Goal: Task Accomplishment & Management: Use online tool/utility

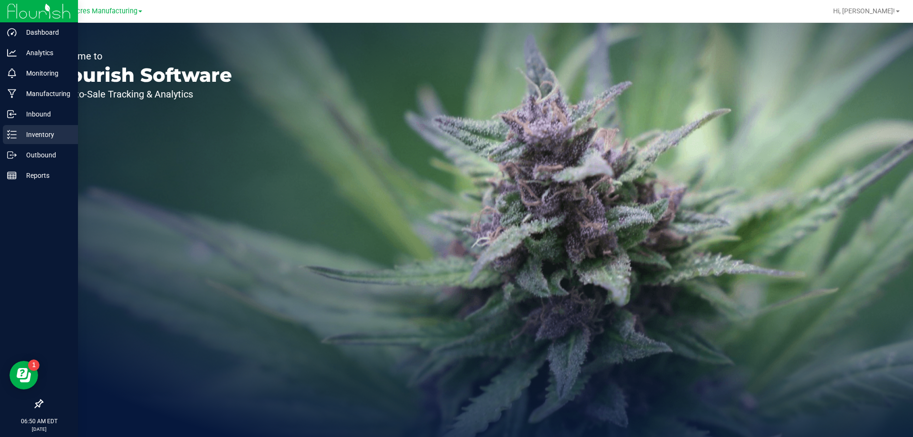
click at [23, 140] on p "Inventory" at bounding box center [45, 134] width 57 height 11
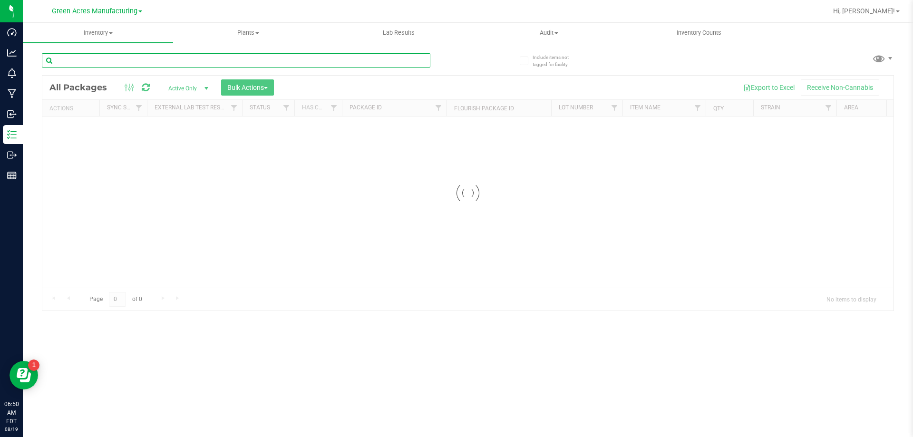
click at [274, 67] on input "text" at bounding box center [236, 60] width 389 height 14
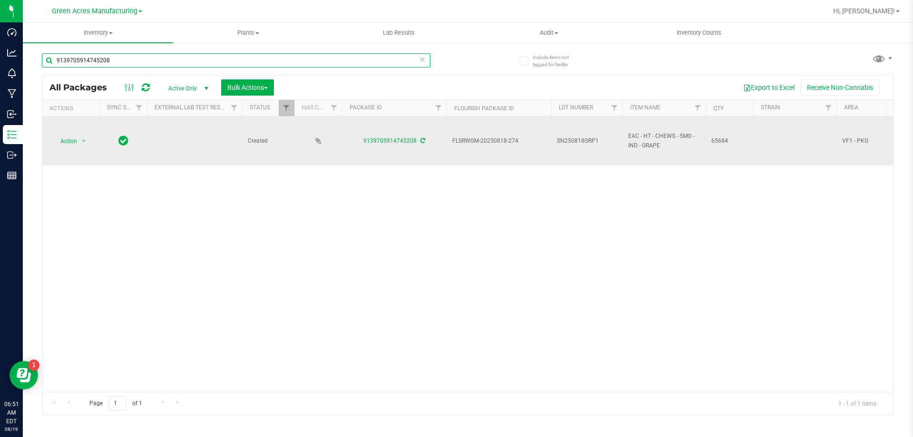
type input "9139705914745208"
click at [603, 139] on span "SN250818GRP1" at bounding box center [587, 141] width 60 height 9
type input "SN250818GRP1-0819"
click at [80, 137] on span "select" at bounding box center [84, 141] width 12 height 13
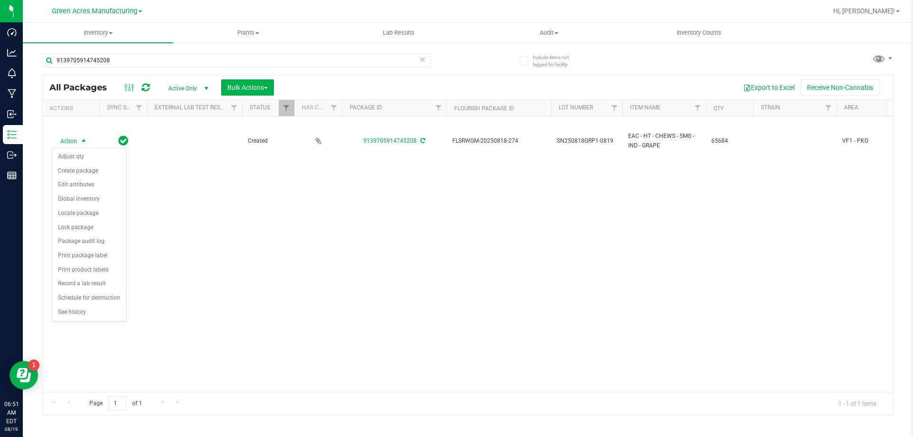
click at [231, 243] on div "Action Action Adjust qty Create package Edit attributes Global inventory Locate…" at bounding box center [468, 254] width 852 height 275
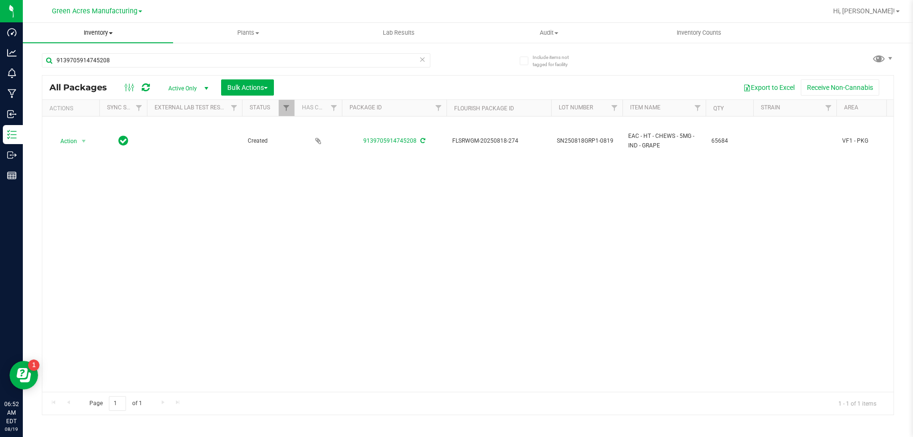
click at [106, 28] on uib-tab-heading "Inventory All packages All inventory Waste log Create inventory" at bounding box center [98, 33] width 150 height 20
click at [88, 115] on span "From bill of materials" at bounding box center [66, 114] width 86 height 8
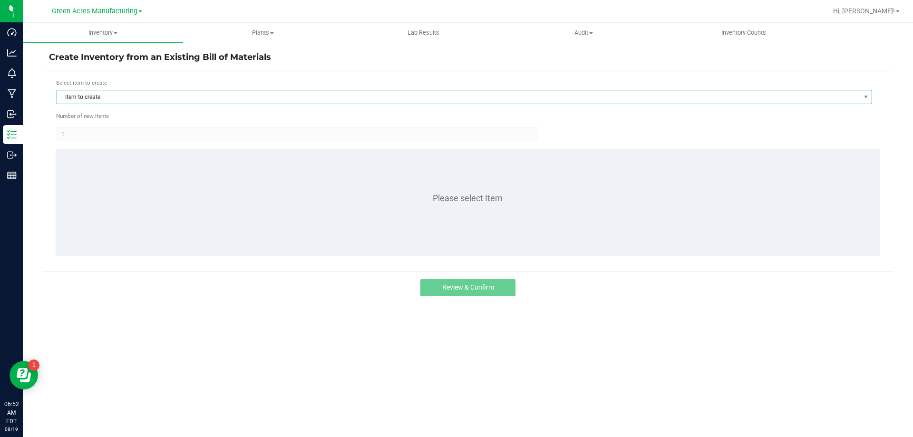
click at [303, 100] on span "Item to create" at bounding box center [458, 96] width 803 height 13
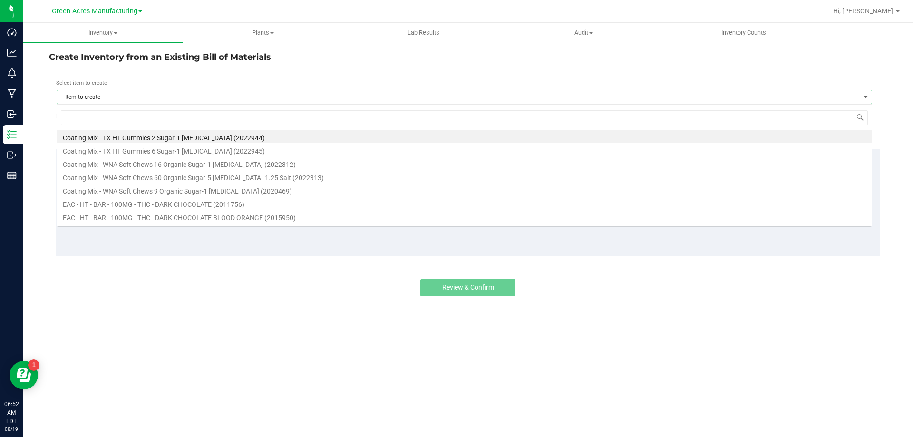
scroll to position [14, 816]
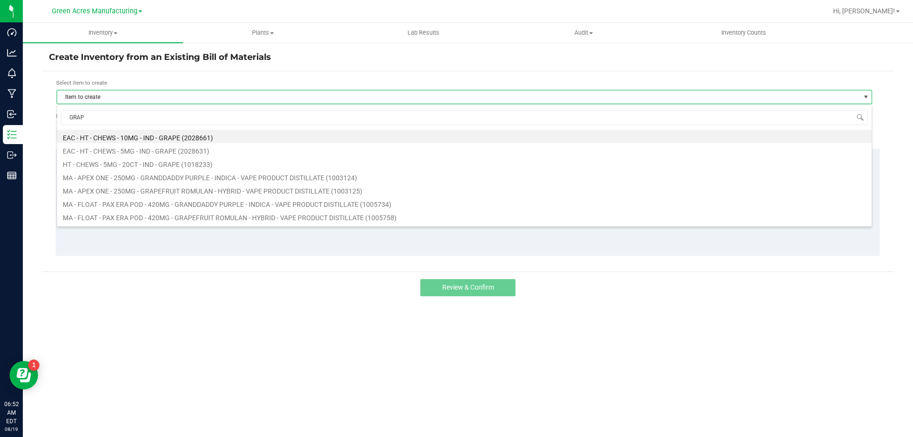
type input "GRAPE"
click at [235, 166] on li "HT - CHEWS - 5MG - 20CT - IND - GRAPE (1018233)" at bounding box center [464, 163] width 815 height 13
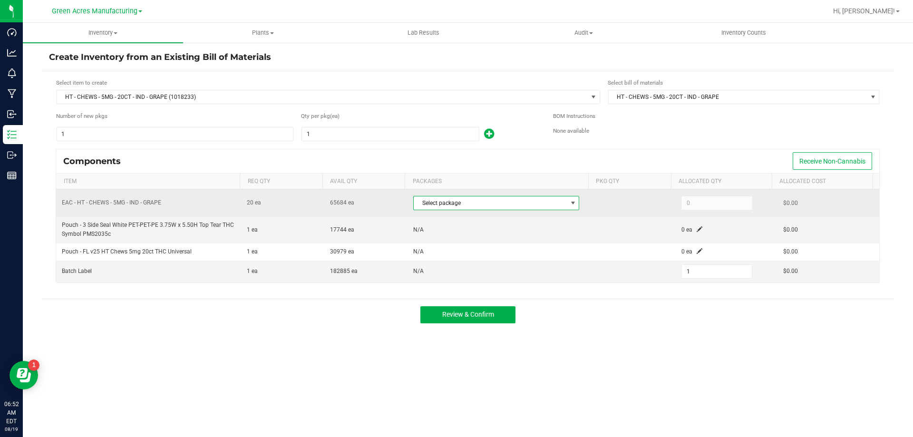
click at [501, 204] on span "Select package" at bounding box center [490, 202] width 153 height 13
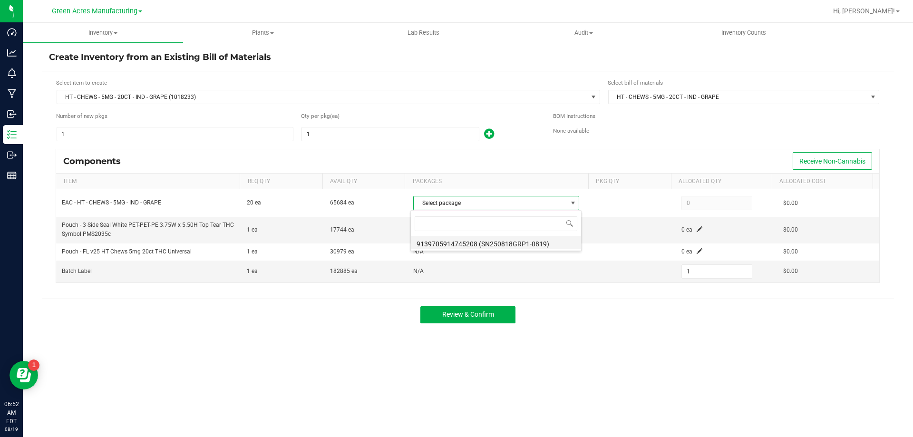
click at [514, 242] on li "9139705914745208 (SN250818GRP1-0819)" at bounding box center [496, 242] width 170 height 13
type input "20"
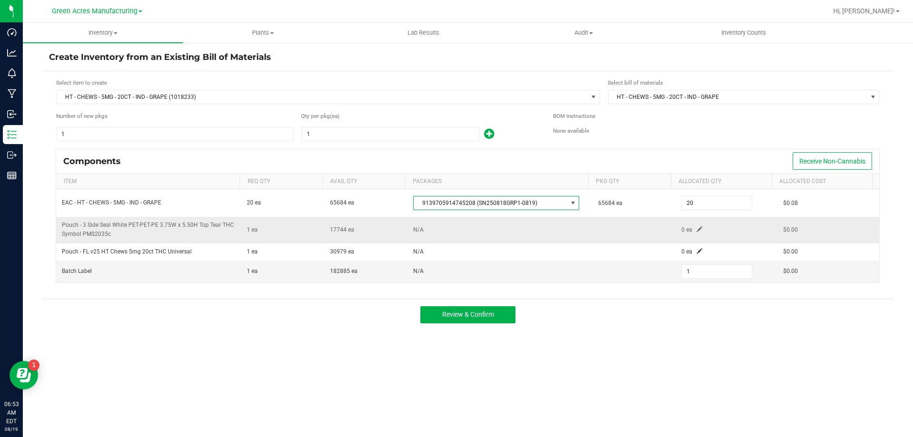
click at [689, 230] on td "0 ea" at bounding box center [727, 230] width 102 height 26
click at [697, 229] on span at bounding box center [700, 229] width 6 height 6
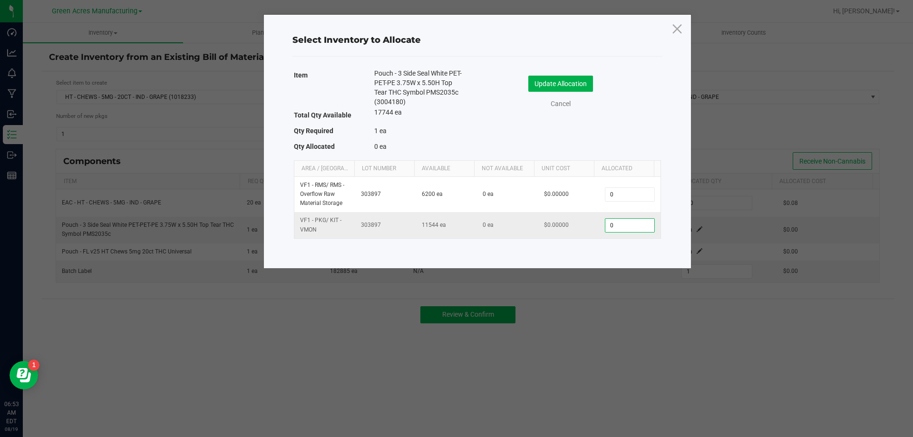
click at [630, 226] on input "0" at bounding box center [630, 225] width 49 height 13
type input "1"
click at [612, 138] on div "Item Pouch - 3 Side Seal White PET-PET-PE 3.75W x 5.50H Top Tear THC Symbol PMS…" at bounding box center [477, 112] width 367 height 87
drag, startPoint x: 554, startPoint y: 81, endPoint x: 612, endPoint y: 133, distance: 77.9
click at [554, 82] on button "Update Allocation" at bounding box center [561, 84] width 65 height 16
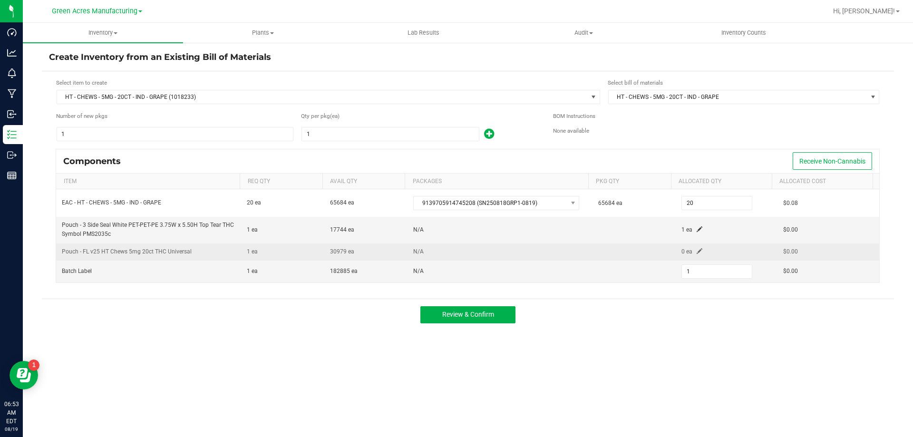
click at [697, 252] on span at bounding box center [700, 251] width 6 height 6
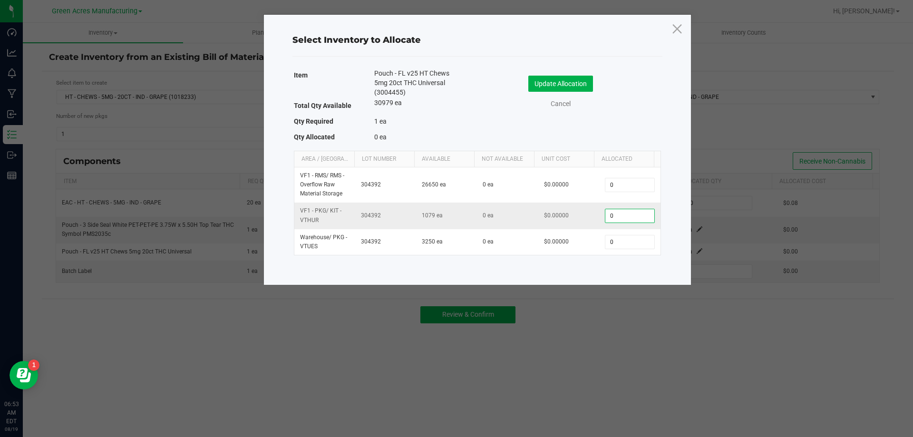
click at [632, 221] on input "0" at bounding box center [630, 215] width 49 height 13
type input "1"
click at [599, 105] on div "Cancel" at bounding box center [561, 104] width 85 height 10
click at [589, 89] on button "Update Allocation" at bounding box center [561, 84] width 65 height 16
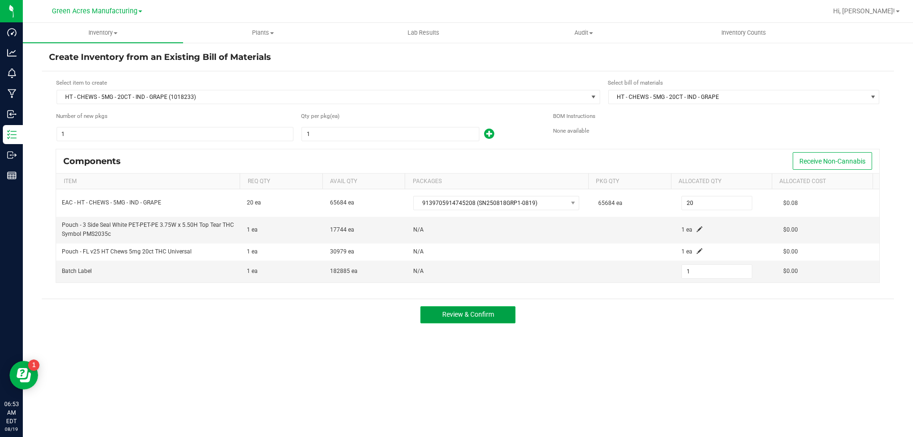
click at [468, 313] on span "Review & Confirm" at bounding box center [468, 315] width 52 height 8
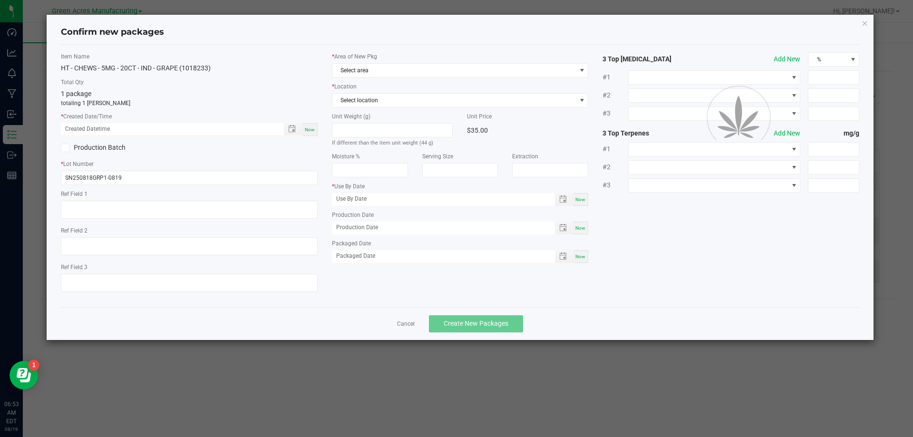
type input "[DATE]"
click at [314, 130] on span "Now" at bounding box center [310, 129] width 10 height 5
type input "[DATE] 06:53 AM"
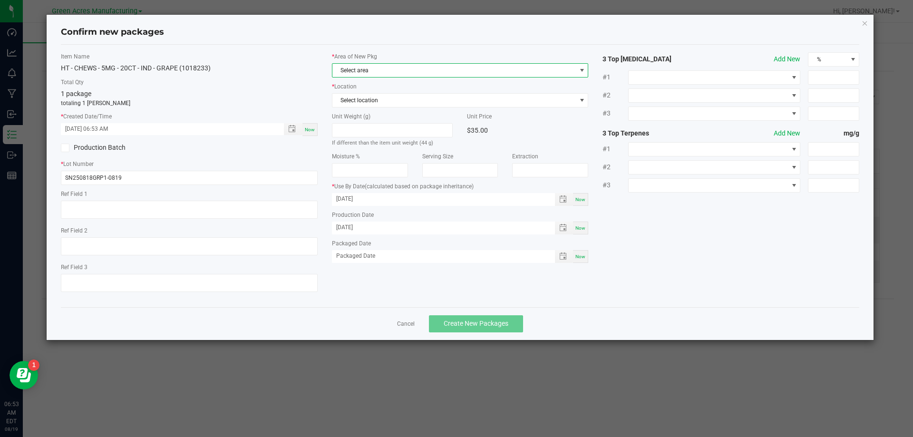
click at [419, 70] on span "Select area" at bounding box center [455, 70] width 244 height 13
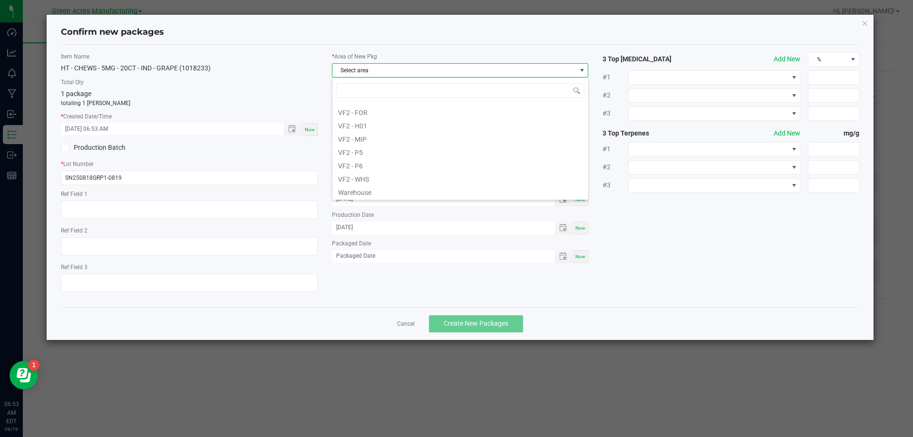
scroll to position [430, 0]
click at [397, 118] on li "VF1 - PKG" at bounding box center [461, 118] width 256 height 13
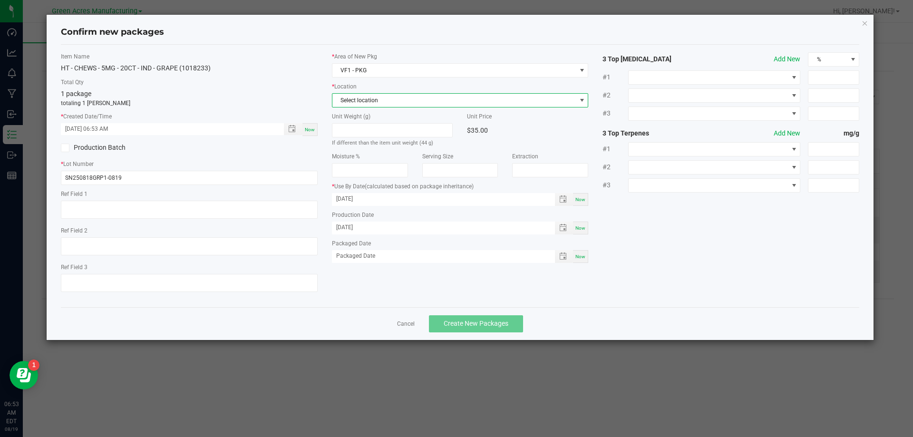
click at [399, 98] on span "Select location" at bounding box center [455, 100] width 244 height 13
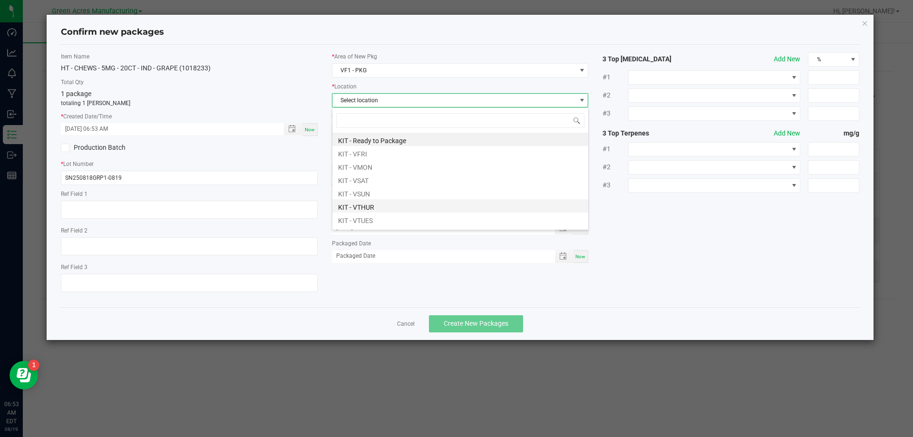
scroll to position [65, 0]
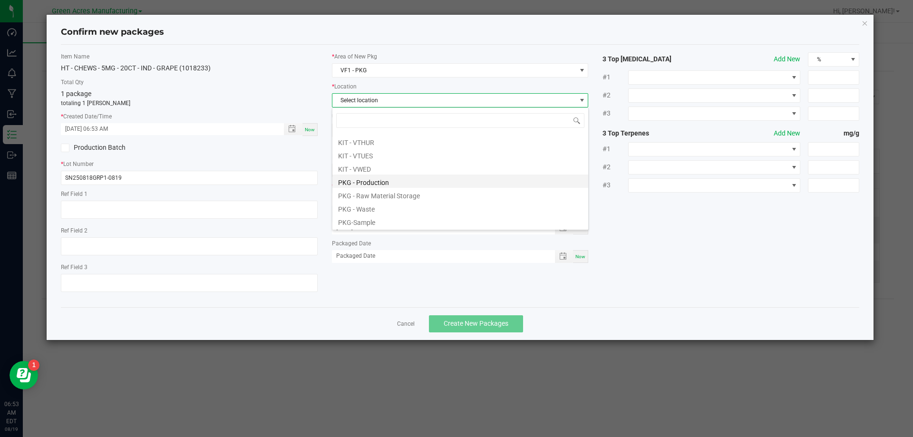
click at [377, 183] on li "PKG - Production" at bounding box center [461, 181] width 256 height 13
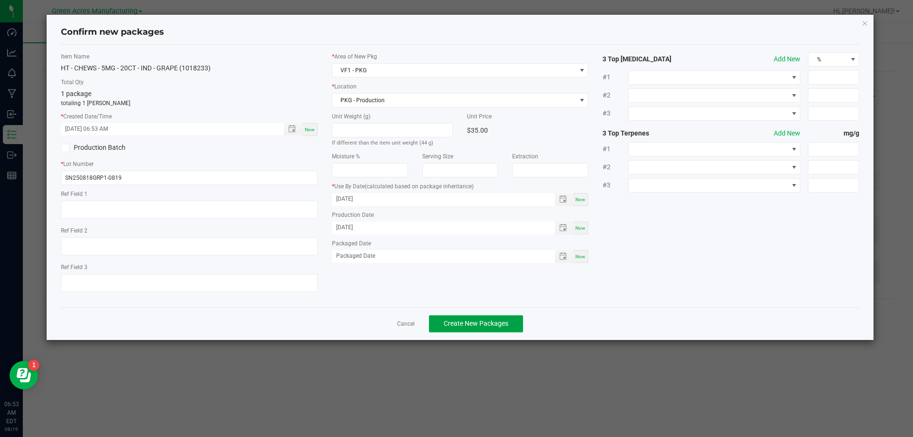
click at [465, 319] on button "Create New Packages" at bounding box center [476, 323] width 94 height 17
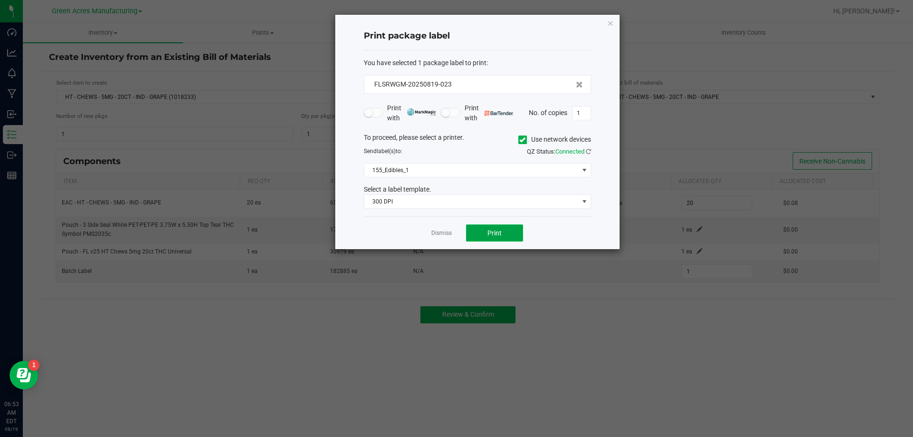
click at [491, 228] on button "Print" at bounding box center [494, 233] width 57 height 17
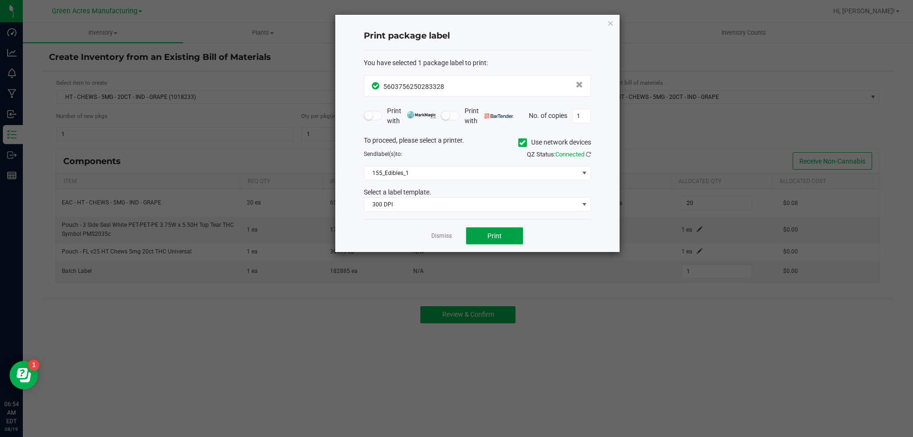
click at [496, 244] on button "Print" at bounding box center [494, 235] width 57 height 17
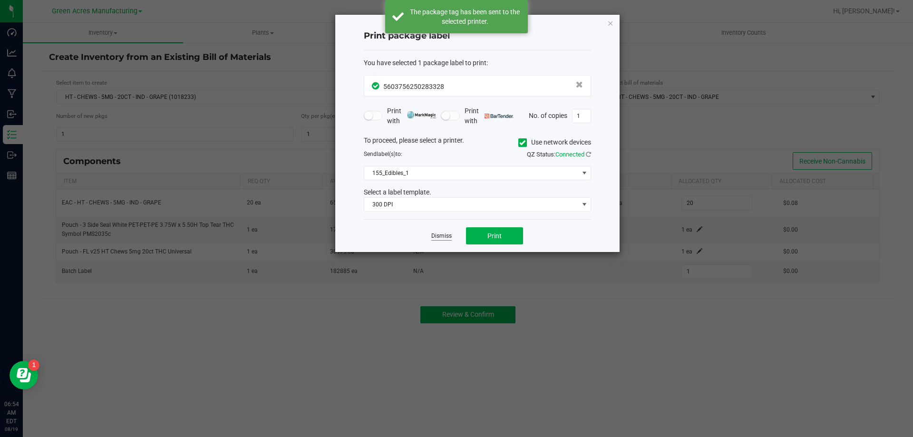
click at [440, 236] on link "Dismiss" at bounding box center [441, 236] width 20 height 8
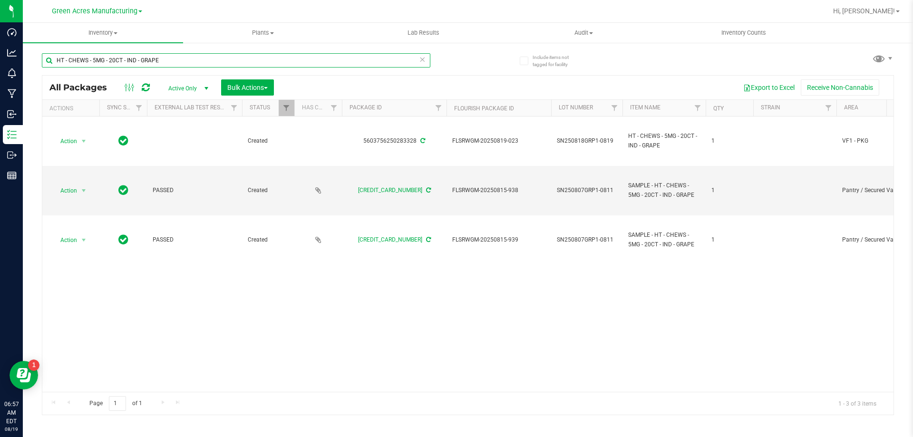
click at [398, 62] on input "HT - CHEWS - 5MG - 20CT - IND - GRAPE" at bounding box center [236, 60] width 389 height 14
type input "H"
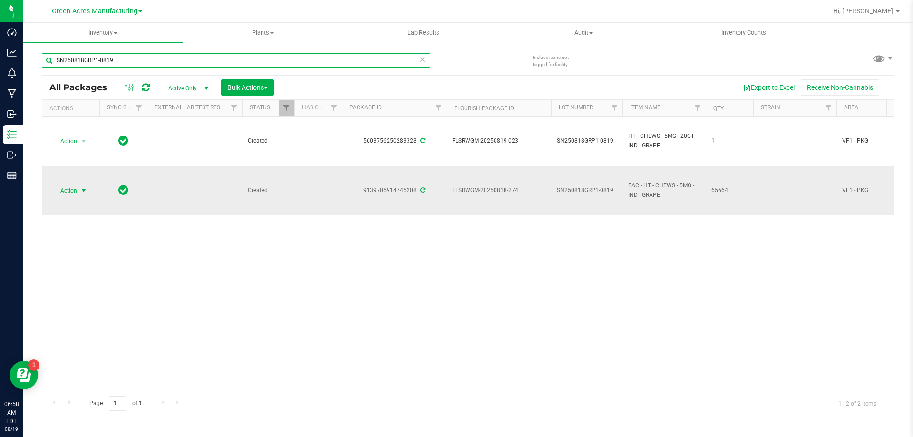
type input "SN250818GRP1-0819"
click at [80, 192] on span "select" at bounding box center [84, 191] width 8 height 8
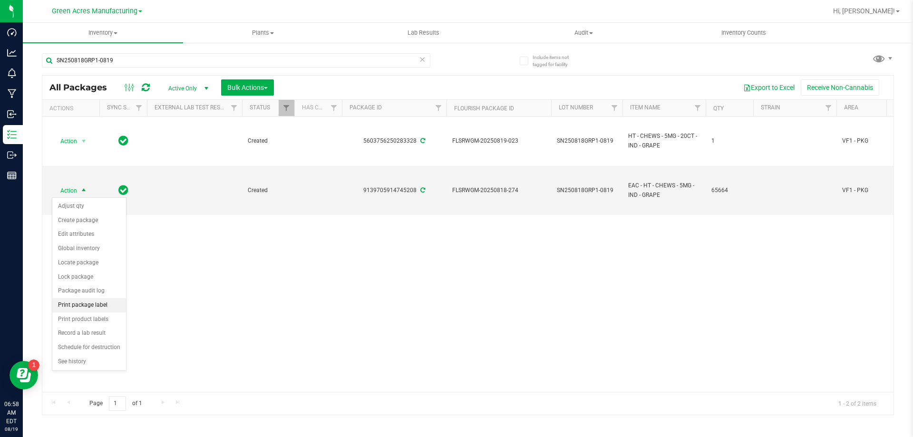
click at [99, 305] on li "Print package label" at bounding box center [89, 305] width 74 height 14
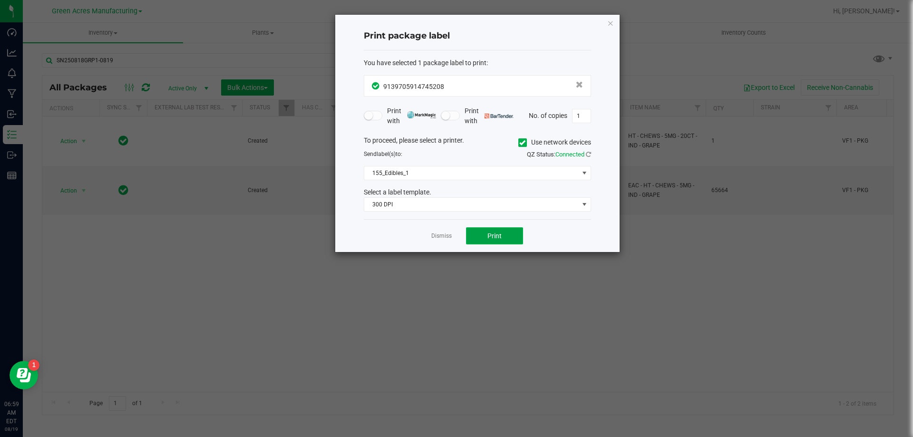
click at [497, 229] on button "Print" at bounding box center [494, 235] width 57 height 17
click at [442, 239] on link "Dismiss" at bounding box center [441, 236] width 20 height 8
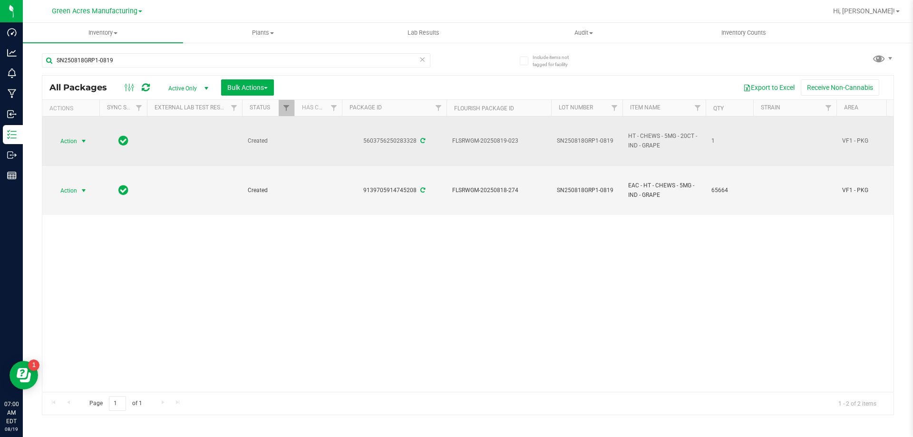
click at [74, 139] on span "Action" at bounding box center [65, 141] width 26 height 13
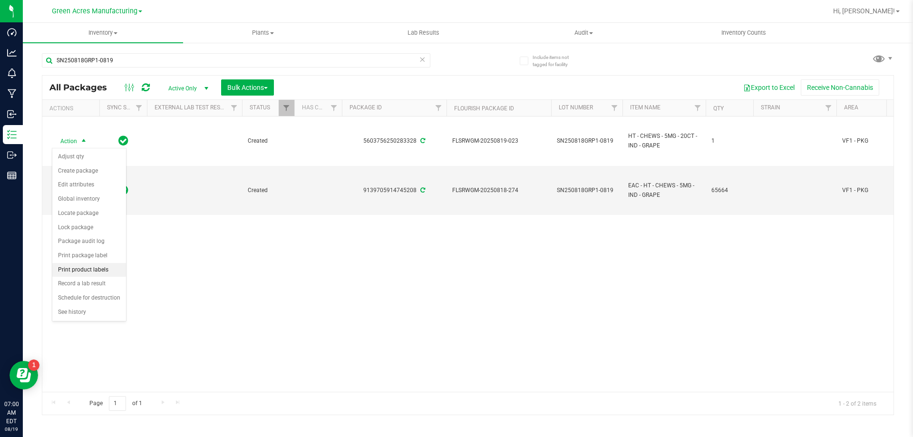
click at [98, 268] on li "Print product labels" at bounding box center [89, 270] width 74 height 14
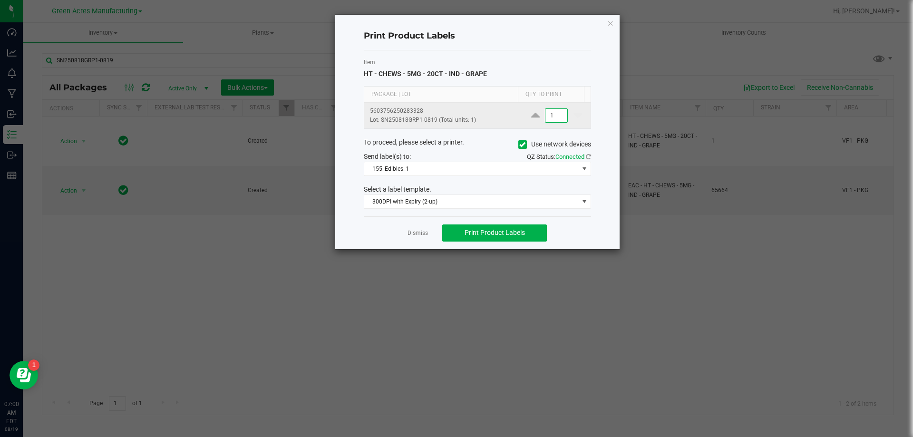
click at [554, 120] on input "1" at bounding box center [557, 115] width 22 height 13
click at [504, 182] on div "Item HT - CHEWS - 5MG - 20CT - IND - GRAPE Package | Lot Qty to Print 560375625…" at bounding box center [477, 133] width 227 height 166
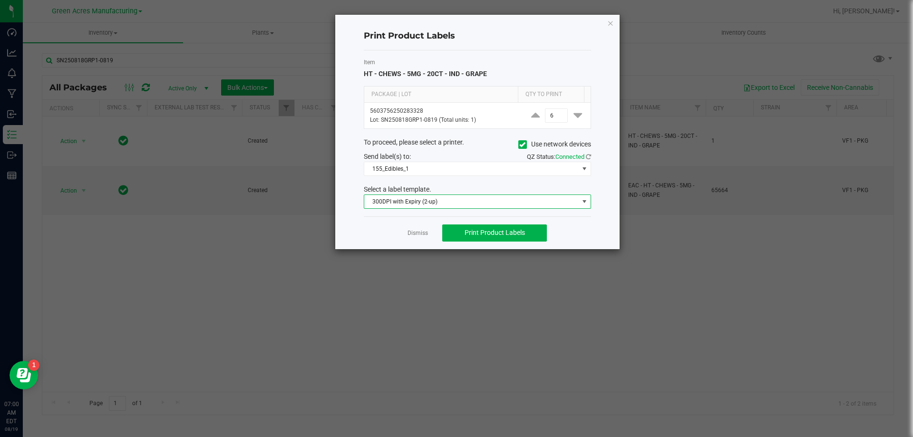
click at [498, 197] on span "300DPI with Expiry (2-up)" at bounding box center [471, 201] width 215 height 13
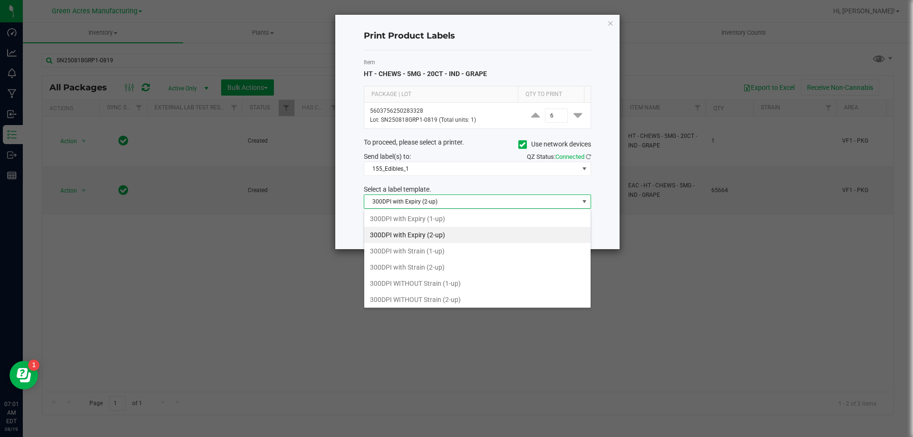
click at [419, 239] on li "300DPI with Expiry (2-up)" at bounding box center [477, 235] width 226 height 16
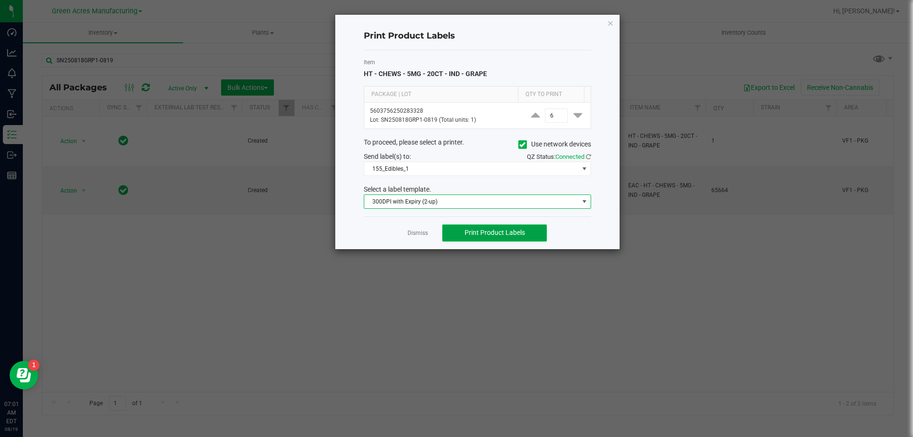
click at [494, 234] on span "Print Product Labels" at bounding box center [495, 233] width 60 height 8
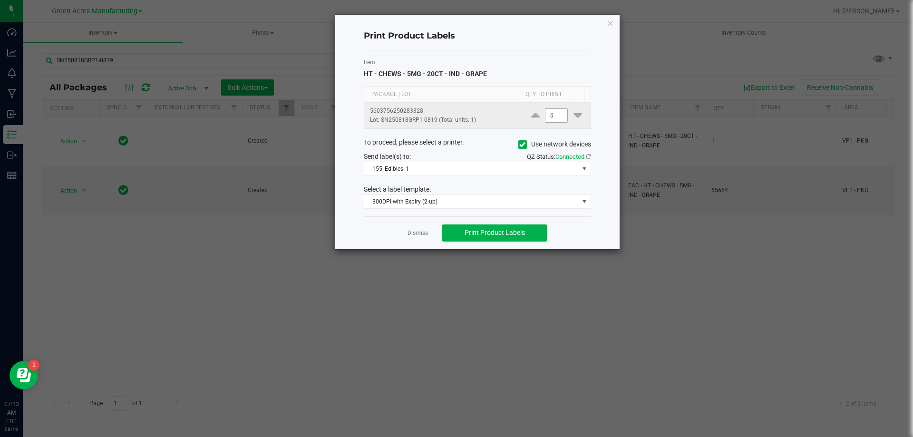
click at [552, 112] on input "6" at bounding box center [557, 115] width 22 height 13
click at [512, 249] on div "Print Product Labels Item HT - CHEWS - 5MG - 20CT - IND - GRAPE Package | Lot Q…" at bounding box center [477, 131] width 285 height 235
type input "3,000"
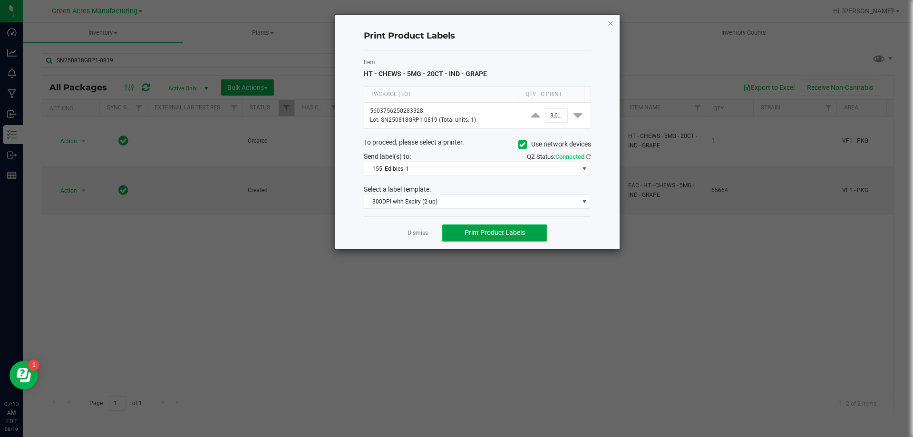
click at [534, 240] on button "Print Product Labels" at bounding box center [494, 233] width 105 height 17
